Goal: Task Accomplishment & Management: Manage account settings

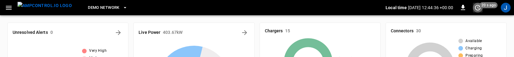
click at [482, 8] on button "set refresh interval" at bounding box center [477, 8] width 10 height 10
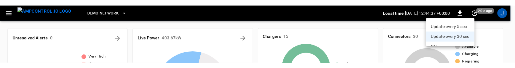
scroll to position [17, 0]
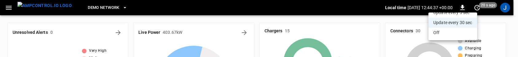
click at [452, 30] on li "Off" at bounding box center [453, 33] width 49 height 10
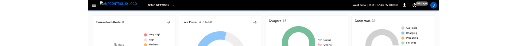
scroll to position [0, 0]
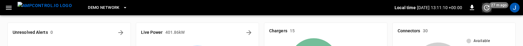
click at [487, 6] on icon "set refresh interval" at bounding box center [486, 7] width 7 height 7
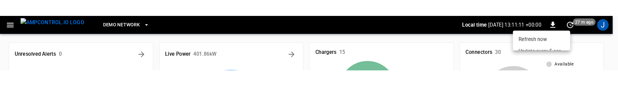
scroll to position [29, 0]
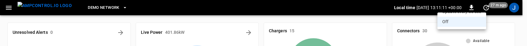
click at [461, 24] on li "Off" at bounding box center [461, 22] width 49 height 10
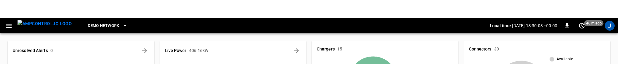
scroll to position [0, 0]
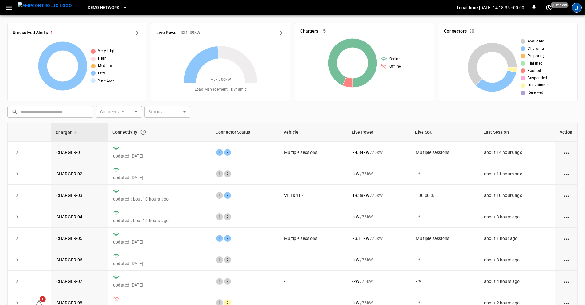
click at [576, 9] on div "J" at bounding box center [577, 8] width 10 height 10
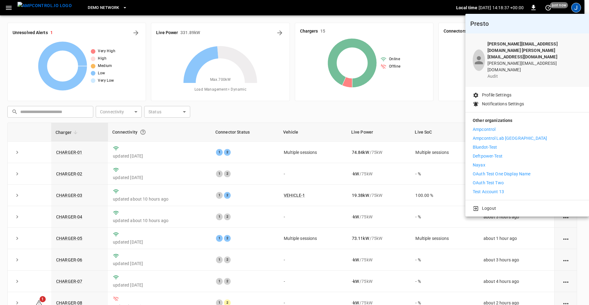
click at [8, 9] on div at bounding box center [294, 152] width 589 height 305
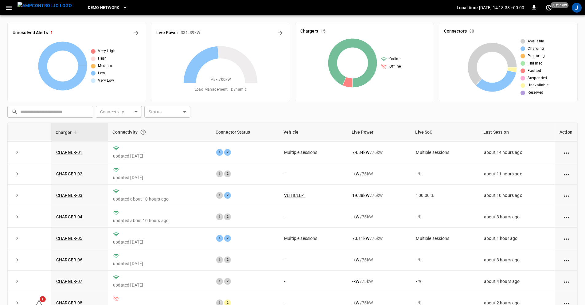
click at [8, 16] on div "Unresolved Alerts 1 Very High High Medium Low Very Low Live Power 331.89 kW Max…" at bounding box center [292, 187] width 585 height 344
click at [6, 10] on icon "button" at bounding box center [9, 8] width 8 height 8
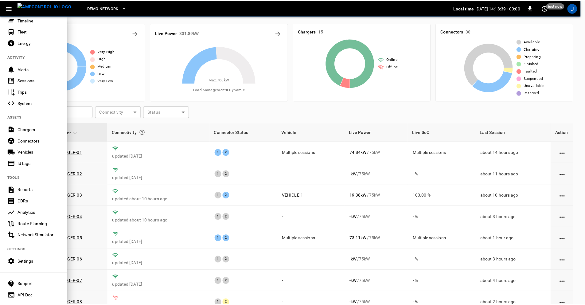
scroll to position [62, 0]
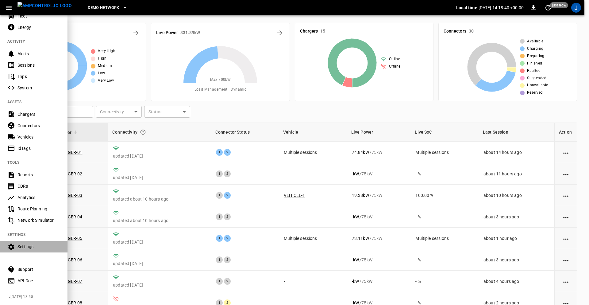
click at [25, 246] on div "Settings" at bounding box center [34, 246] width 68 height 11
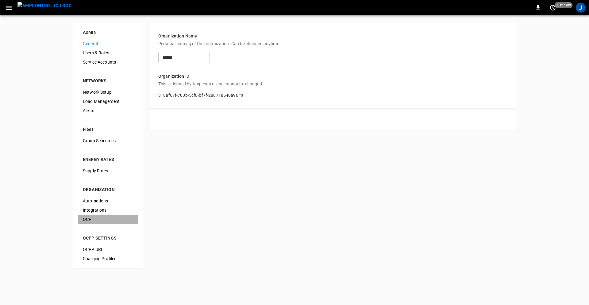
click at [99, 218] on span "OCPI" at bounding box center [108, 219] width 50 height 6
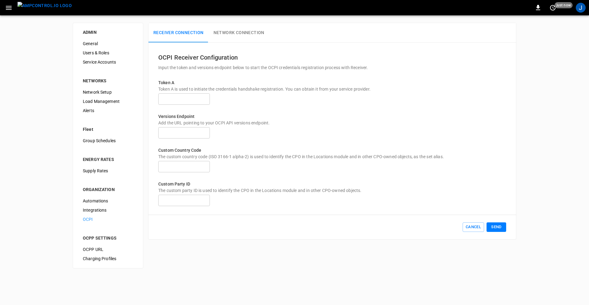
type input "**********"
type input "**"
type input "***"
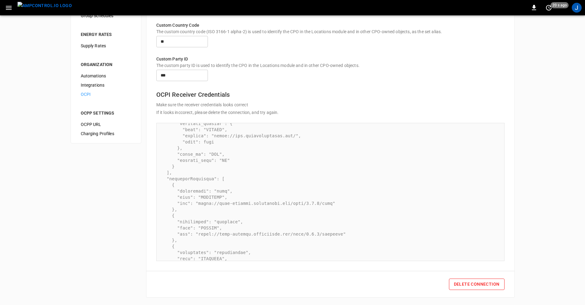
scroll to position [55, 0]
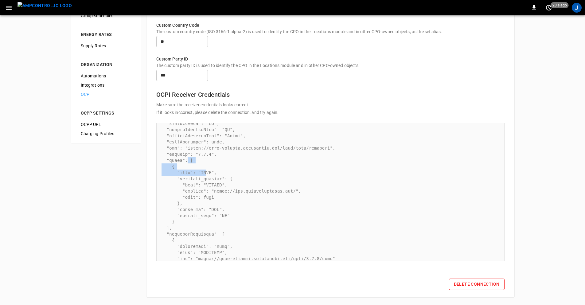
drag, startPoint x: 189, startPoint y: 159, endPoint x: 213, endPoint y: 177, distance: 30.6
click at [210, 173] on pre at bounding box center [330, 310] width 338 height 467
click at [225, 171] on pre at bounding box center [330, 310] width 338 height 467
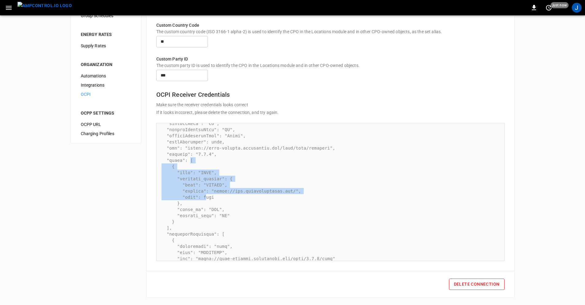
drag, startPoint x: 189, startPoint y: 159, endPoint x: 207, endPoint y: 199, distance: 44.1
click at [207, 199] on pre at bounding box center [330, 310] width 338 height 467
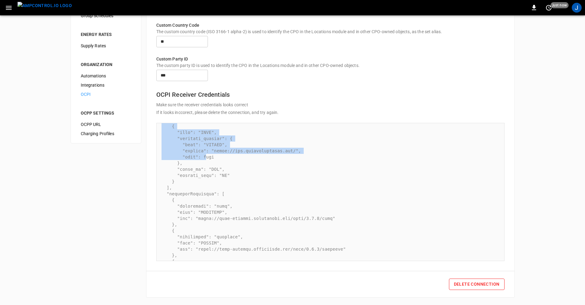
scroll to position [111, 0]
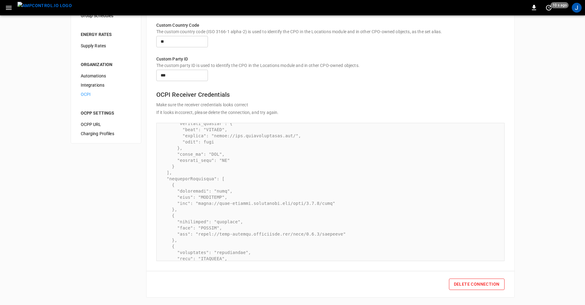
click at [206, 177] on pre at bounding box center [330, 255] width 338 height 467
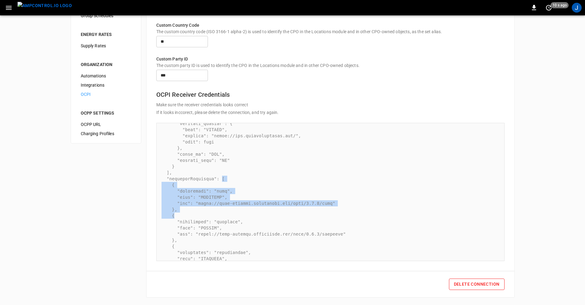
drag, startPoint x: 221, startPoint y: 179, endPoint x: 246, endPoint y: 220, distance: 48.1
click at [245, 220] on pre at bounding box center [330, 255] width 338 height 467
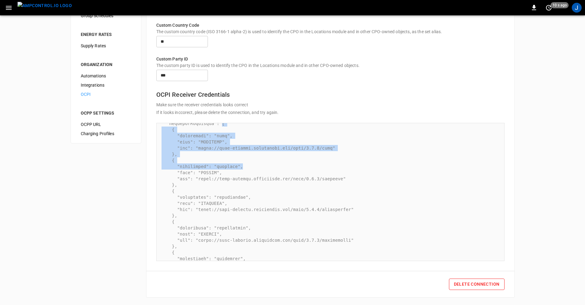
click at [278, 156] on pre at bounding box center [330, 200] width 338 height 467
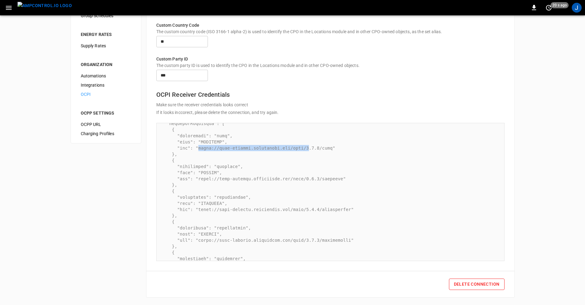
drag, startPoint x: 197, startPoint y: 147, endPoint x: 308, endPoint y: 146, distance: 110.5
click at [308, 146] on pre at bounding box center [330, 200] width 338 height 467
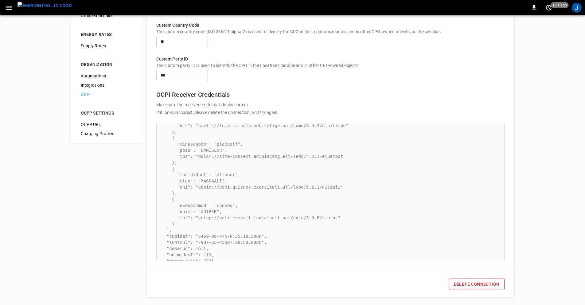
scroll to position [332, 0]
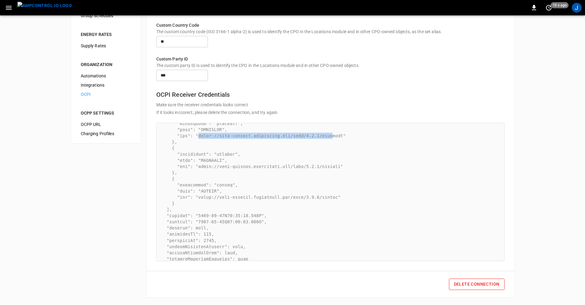
drag, startPoint x: 198, startPoint y: 137, endPoint x: 331, endPoint y: 136, distance: 133.6
click at [331, 136] on pre at bounding box center [330, 34] width 338 height 467
click at [526, 139] on div "**********" at bounding box center [292, 97] width 585 height 414
drag, startPoint x: 200, startPoint y: 197, endPoint x: 291, endPoint y: 193, distance: 91.6
click at [291, 193] on pre at bounding box center [330, 34] width 338 height 467
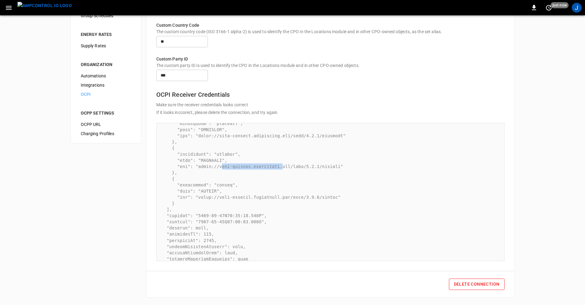
drag, startPoint x: 224, startPoint y: 165, endPoint x: 283, endPoint y: 164, distance: 59.3
click at [283, 164] on pre at bounding box center [330, 34] width 338 height 467
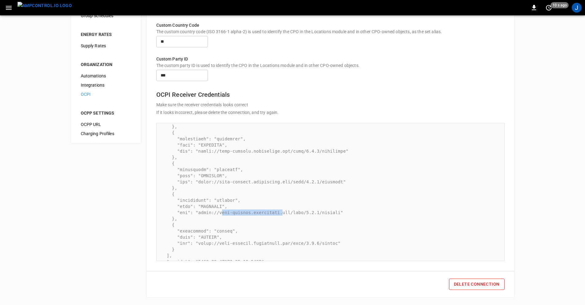
scroll to position [221, 0]
drag, startPoint x: 200, startPoint y: 147, endPoint x: 231, endPoint y: 147, distance: 30.7
click at [231, 147] on pre at bounding box center [330, 144] width 338 height 467
drag, startPoint x: 195, startPoint y: 176, endPoint x: 244, endPoint y: 182, distance: 49.1
click at [244, 182] on pre at bounding box center [330, 144] width 338 height 467
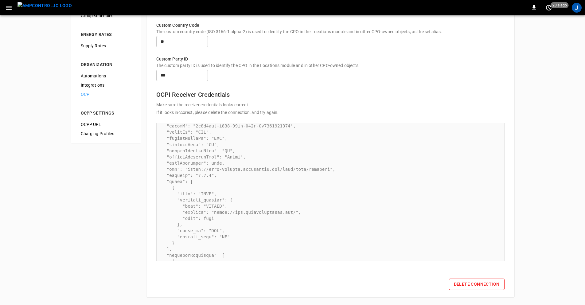
scroll to position [0, 0]
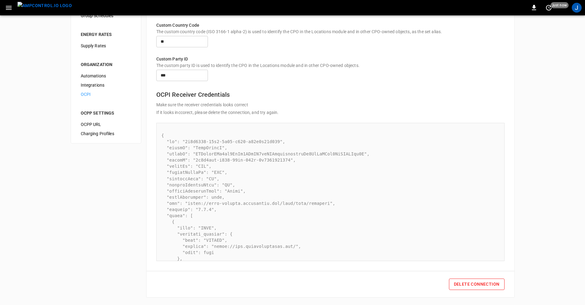
drag, startPoint x: 197, startPoint y: 154, endPoint x: 286, endPoint y: 156, distance: 89.7
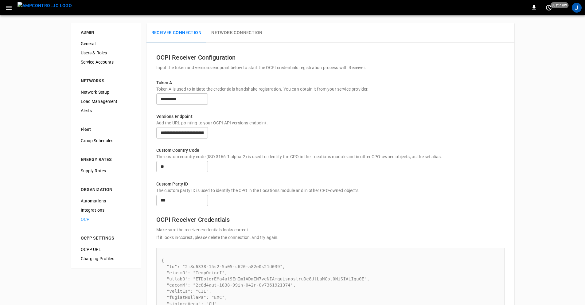
drag, startPoint x: 196, startPoint y: 105, endPoint x: 165, endPoint y: 105, distance: 30.4
click at [165, 105] on input "**********" at bounding box center [182, 98] width 52 height 11
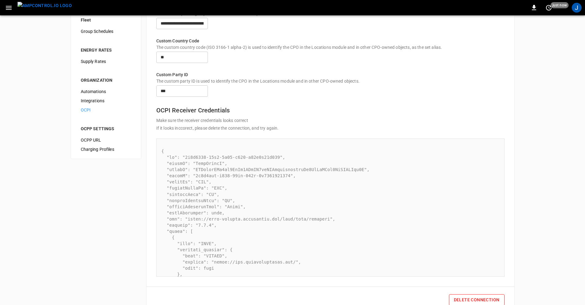
scroll to position [111, 0]
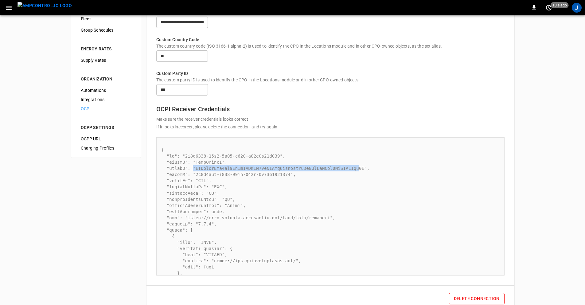
drag, startPoint x: 194, startPoint y: 188, endPoint x: 360, endPoint y: 185, distance: 165.8
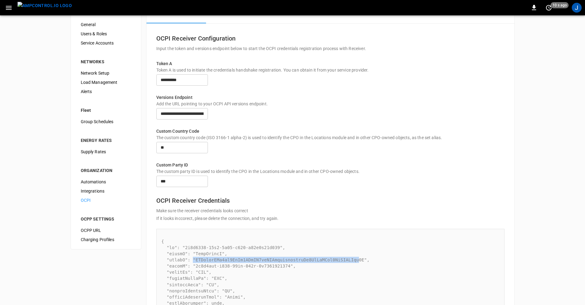
scroll to position [0, 0]
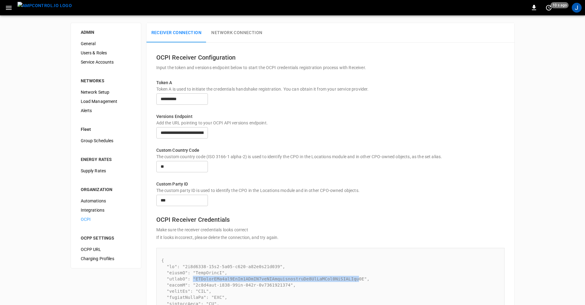
click at [227, 33] on button "Network Connection" at bounding box center [236, 33] width 61 height 20
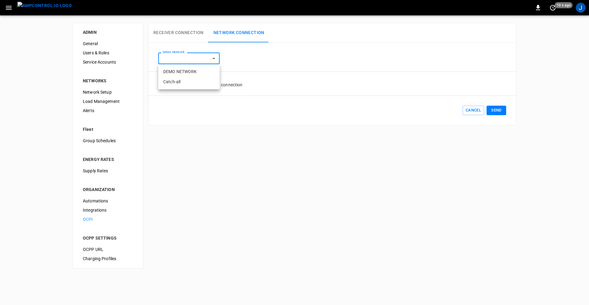
click at [213, 60] on body "0 10 s ago J ADMIN General Users & Roles Service Accounts NETWORKS Network Setu…" at bounding box center [294, 138] width 589 height 276
click at [310, 43] on div at bounding box center [294, 152] width 589 height 305
click at [183, 35] on button "Receiver Connection" at bounding box center [179, 33] width 60 height 20
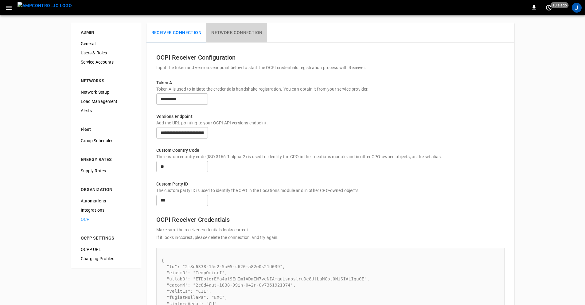
click at [236, 34] on button "Network Connection" at bounding box center [236, 33] width 61 height 20
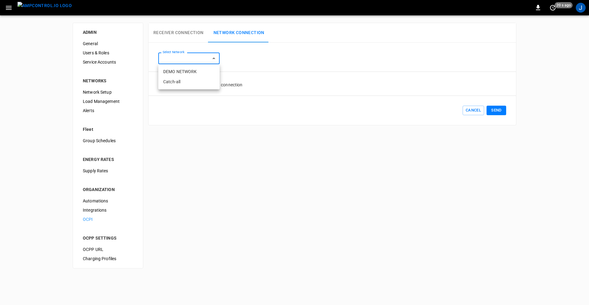
click at [197, 55] on body "0 20 s ago J ADMIN General Users & Roles Service Accounts NETWORKS Network Setu…" at bounding box center [294, 138] width 589 height 276
click at [200, 73] on li "DEMO NETWORK" at bounding box center [188, 72] width 61 height 10
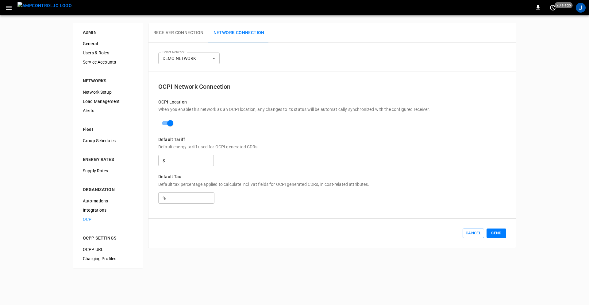
click at [501, 238] on button "Send" at bounding box center [497, 233] width 20 height 10
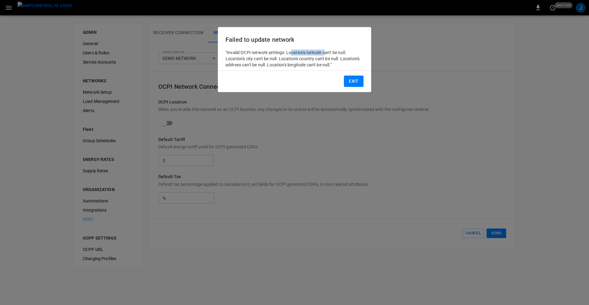
drag, startPoint x: 291, startPoint y: 51, endPoint x: 332, endPoint y: 50, distance: 40.2
click at [330, 50] on div ""Invalid OCPI network settings: Location's latitude can't be null. Location's c…" at bounding box center [295, 58] width 138 height 18
click at [282, 68] on div ""Invalid OCPI network settings: Location's latitude can't be null. Location's c…" at bounding box center [295, 58] width 138 height 18
drag, startPoint x: 250, startPoint y: 56, endPoint x: 272, endPoint y: 50, distance: 23.2
click at [253, 56] on div ""Invalid OCPI network settings: Location's latitude can't be null. Location's c…" at bounding box center [295, 58] width 138 height 18
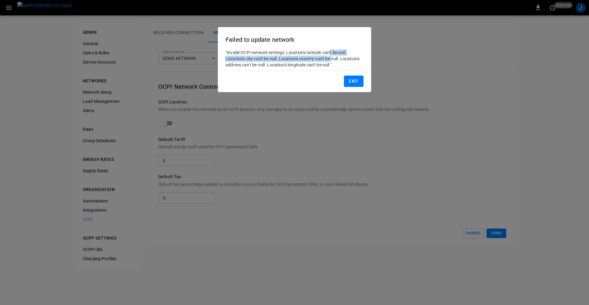
drag, startPoint x: 332, startPoint y: 55, endPoint x: 334, endPoint y: 64, distance: 9.5
click at [334, 60] on div ""Invalid OCPI network settings: Location's latitude can't be null. Location's c…" at bounding box center [295, 58] width 138 height 18
click at [355, 82] on button "Exit" at bounding box center [354, 81] width 20 height 11
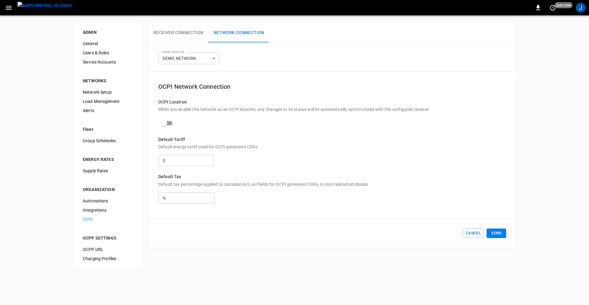
click at [187, 61] on body "**********" at bounding box center [294, 138] width 589 height 276
click at [189, 81] on li "Catch-all" at bounding box center [188, 82] width 61 height 10
type input "**********"
click at [500, 238] on button "Send" at bounding box center [497, 233] width 20 height 10
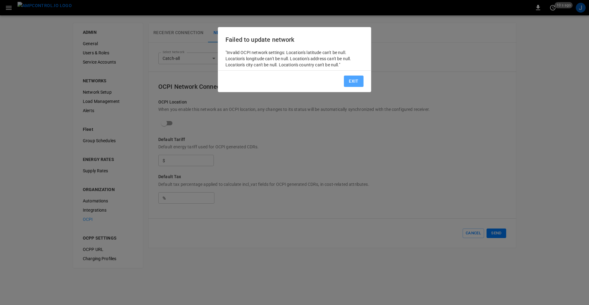
click at [351, 80] on button "Exit" at bounding box center [354, 81] width 20 height 11
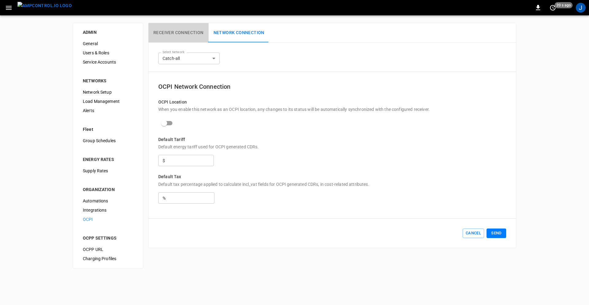
click at [186, 36] on button "Receiver Connection" at bounding box center [179, 33] width 60 height 20
